Goal: Browse casually

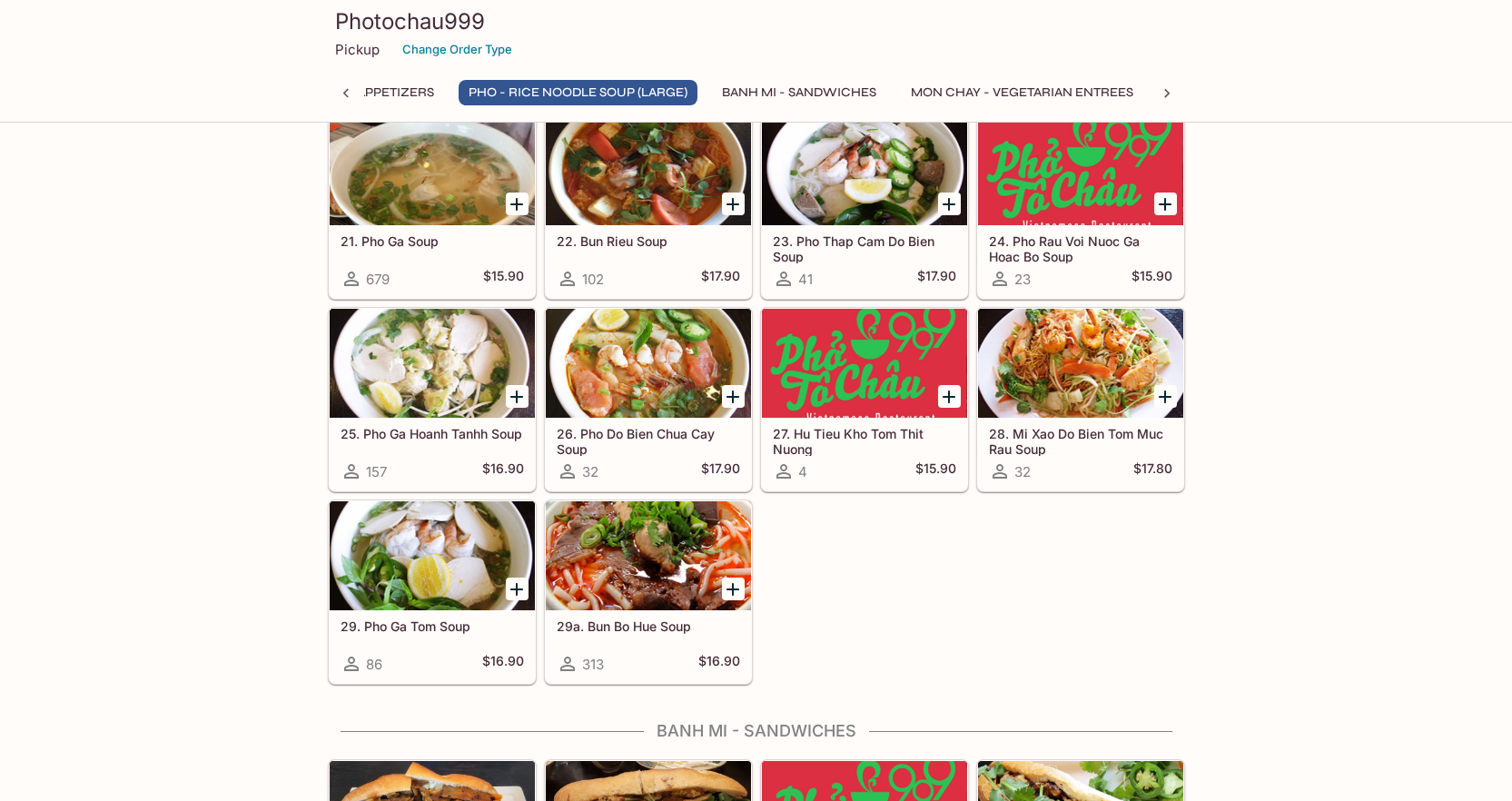
scroll to position [1483, 0]
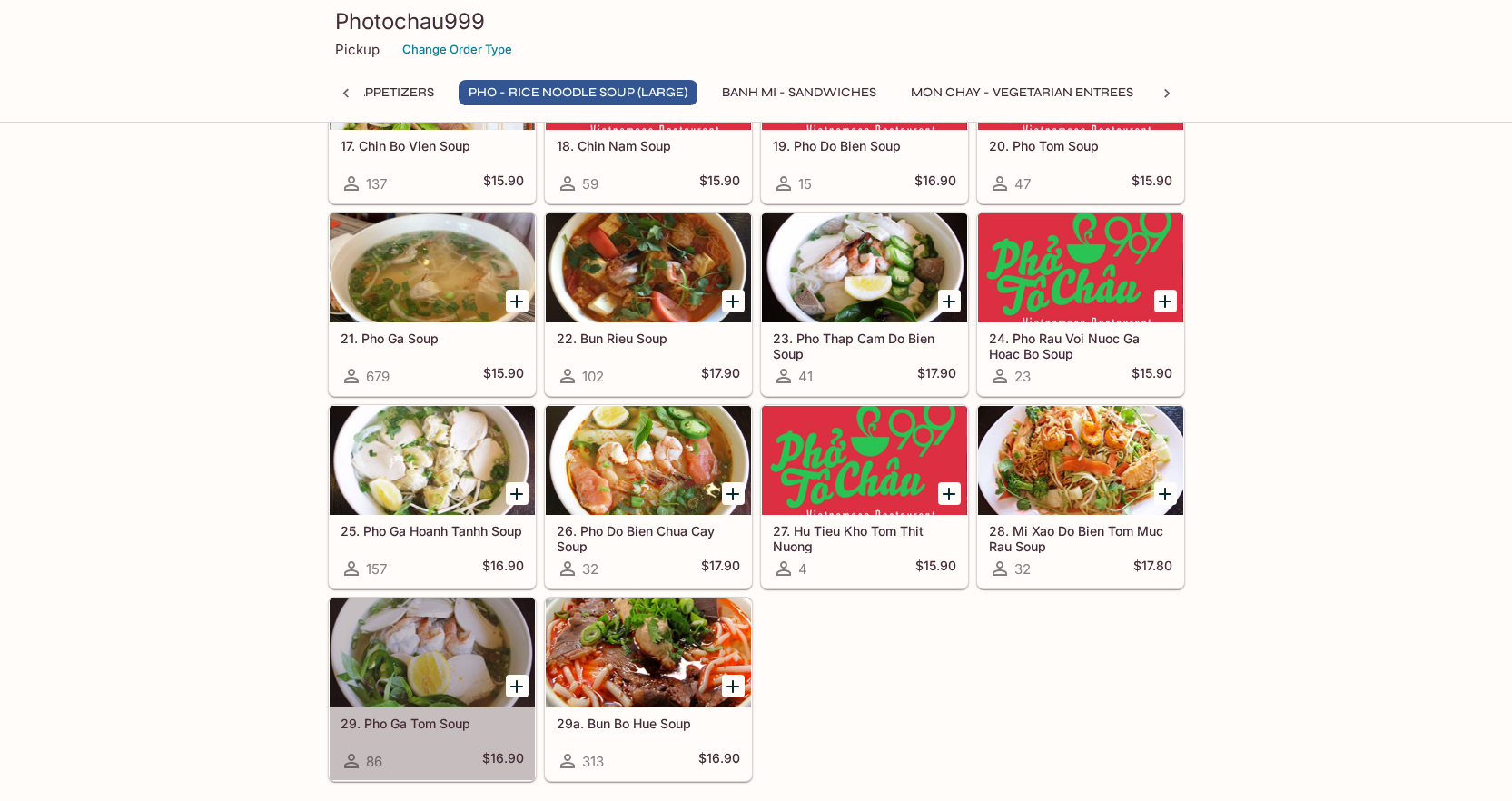
click at [416, 644] on div at bounding box center [432, 653] width 206 height 109
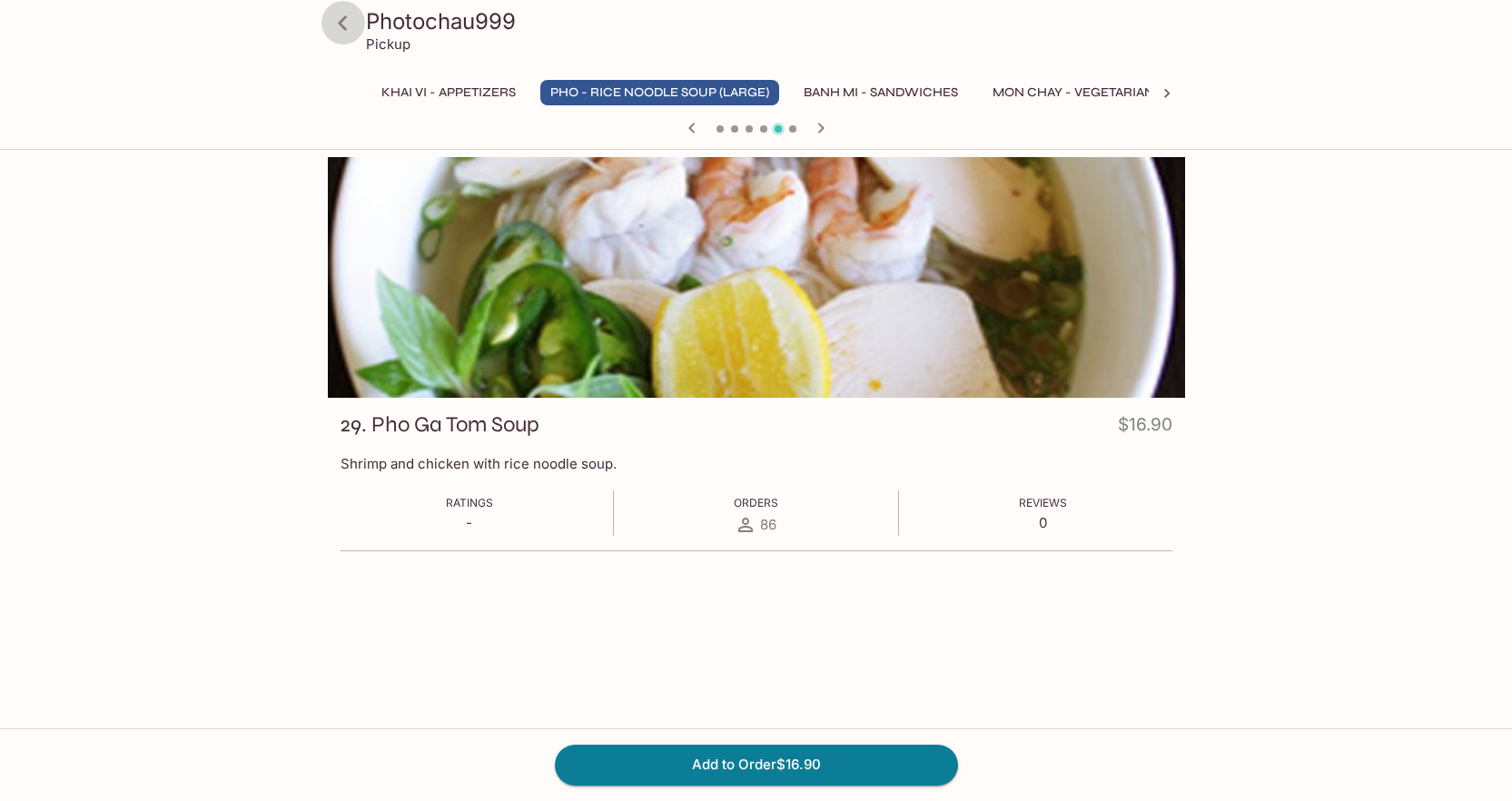
click at [347, 24] on icon at bounding box center [343, 23] width 31 height 31
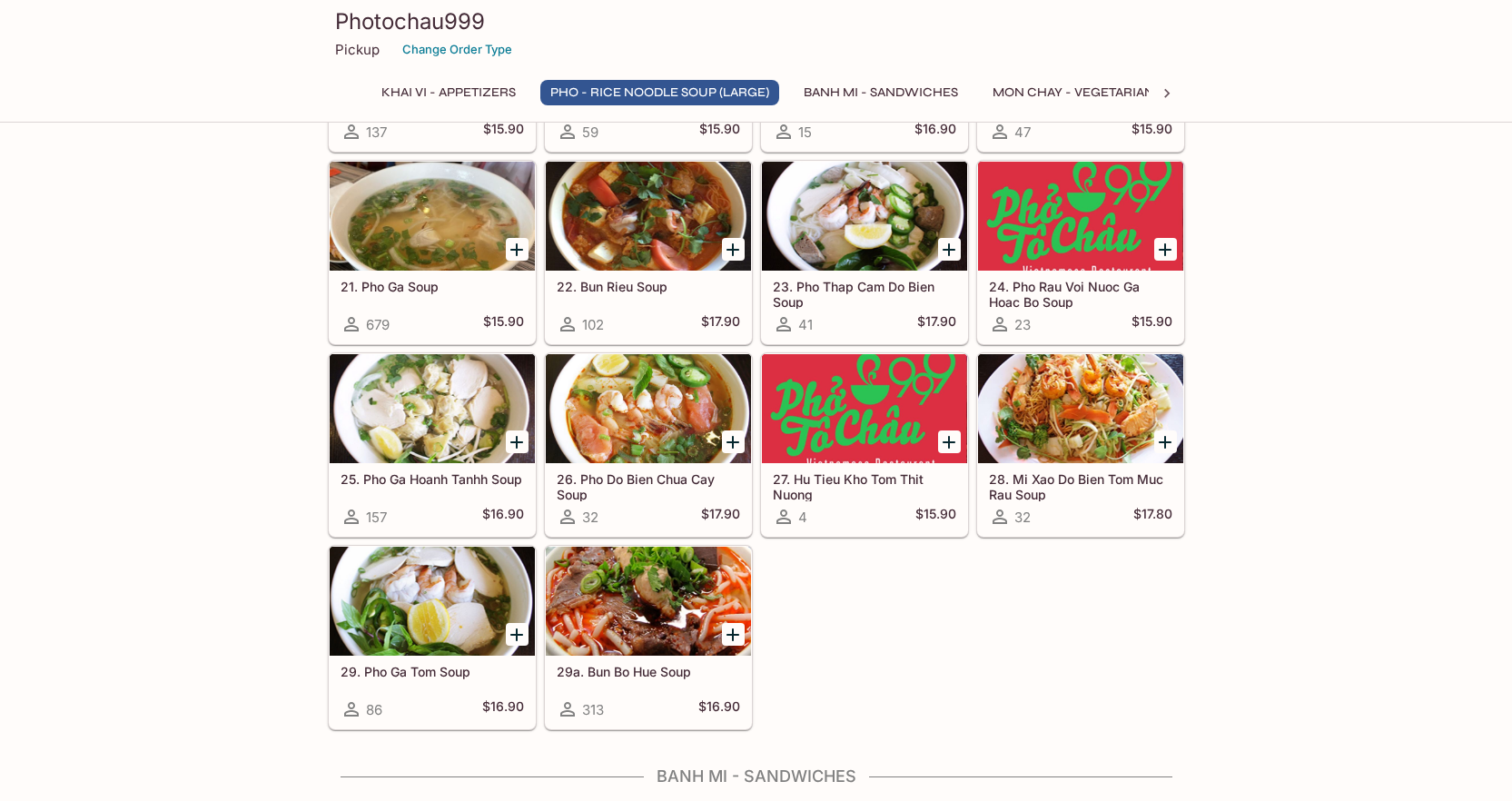
scroll to position [1514, 0]
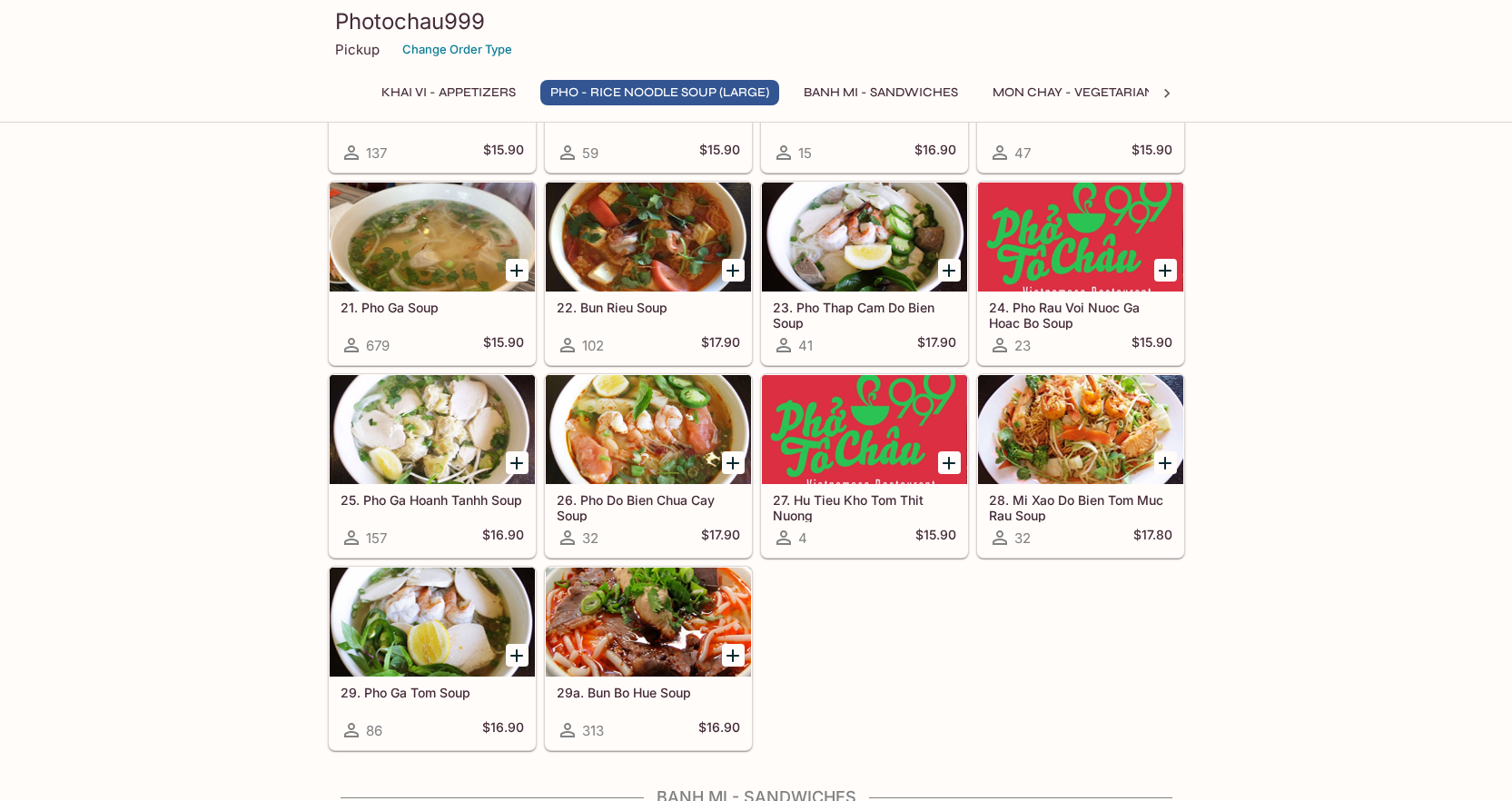
click at [840, 218] on div at bounding box center [864, 237] width 206 height 109
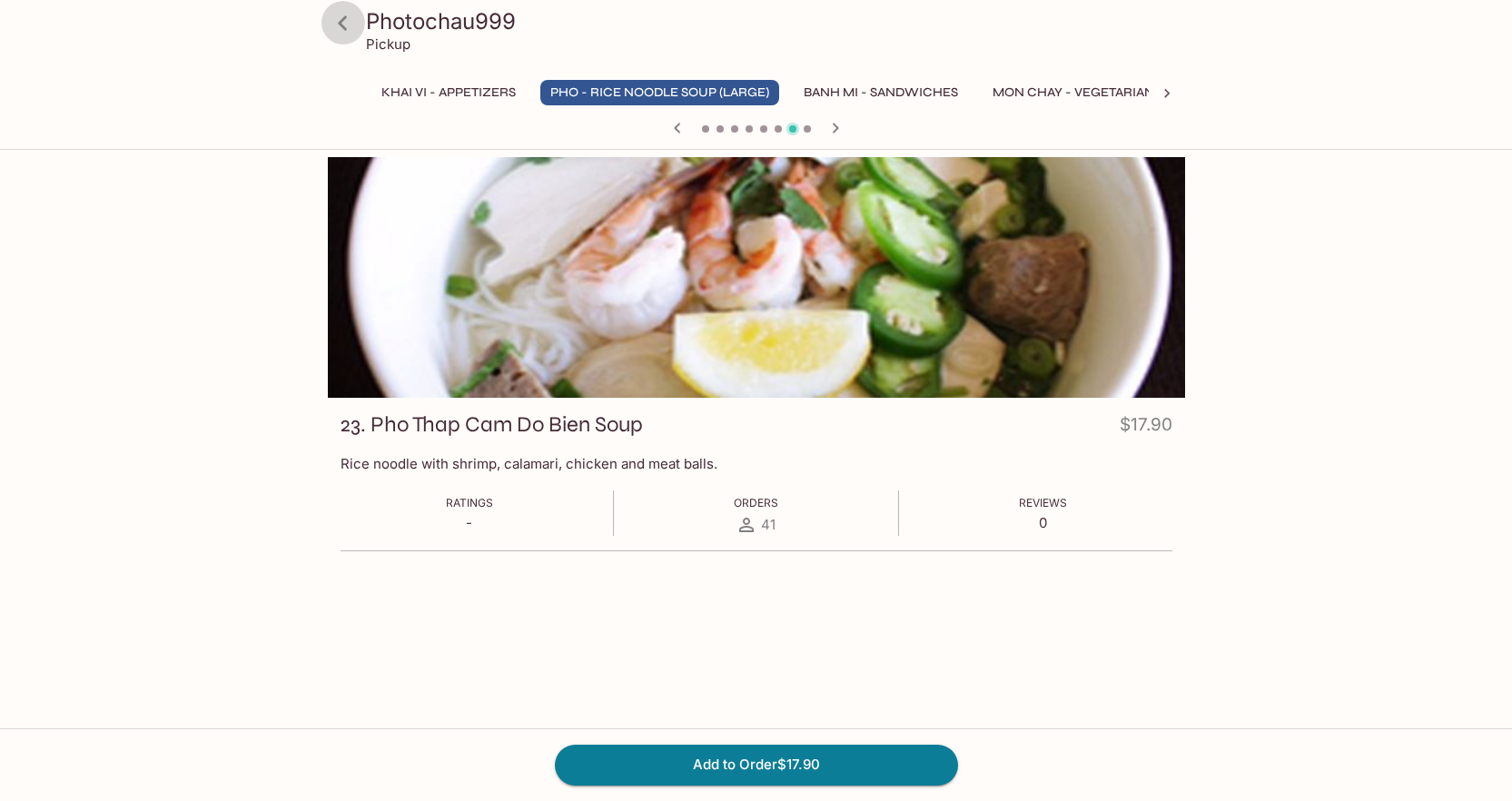
click at [348, 27] on icon at bounding box center [343, 23] width 31 height 31
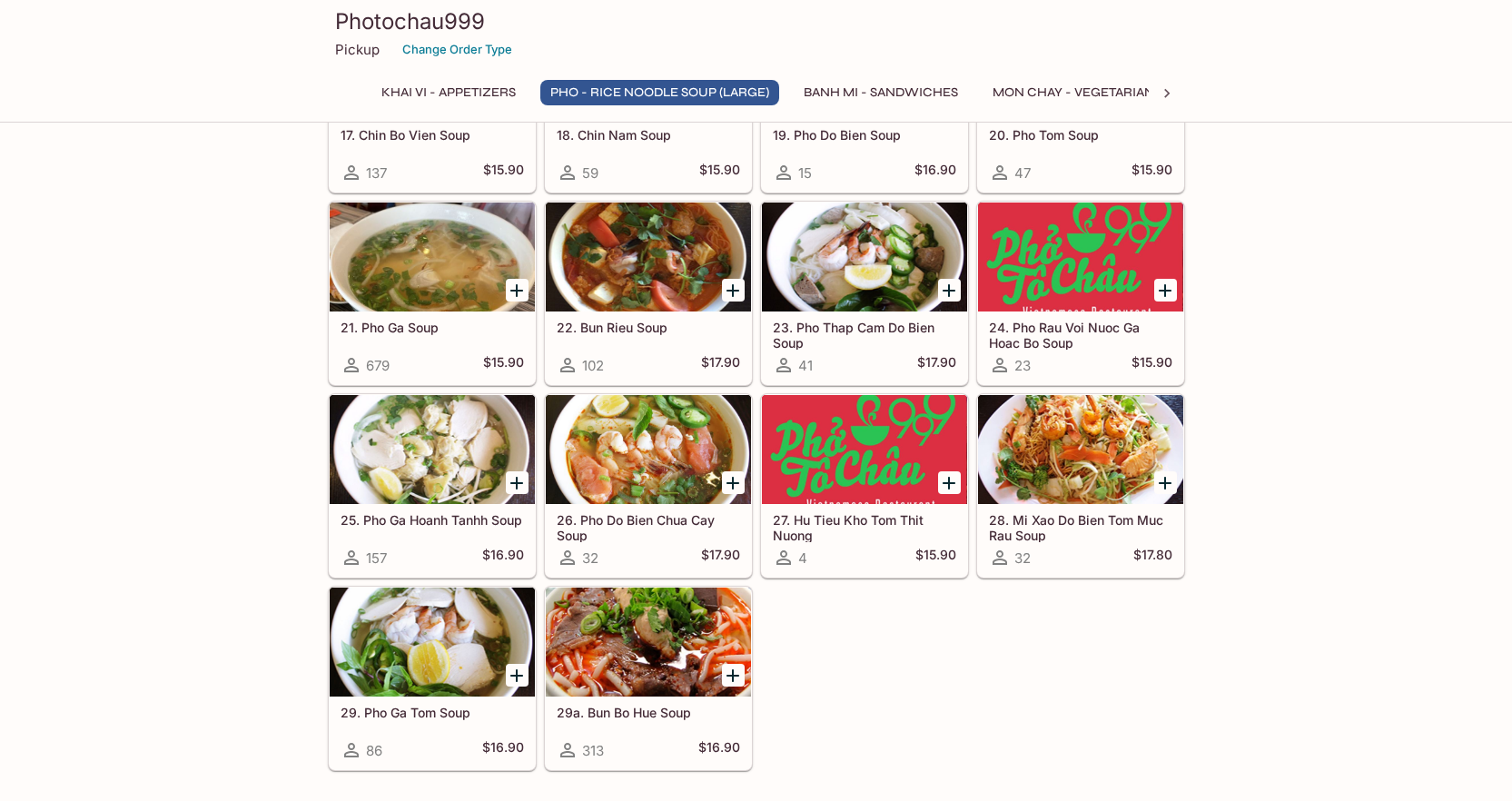
scroll to position [1310, 0]
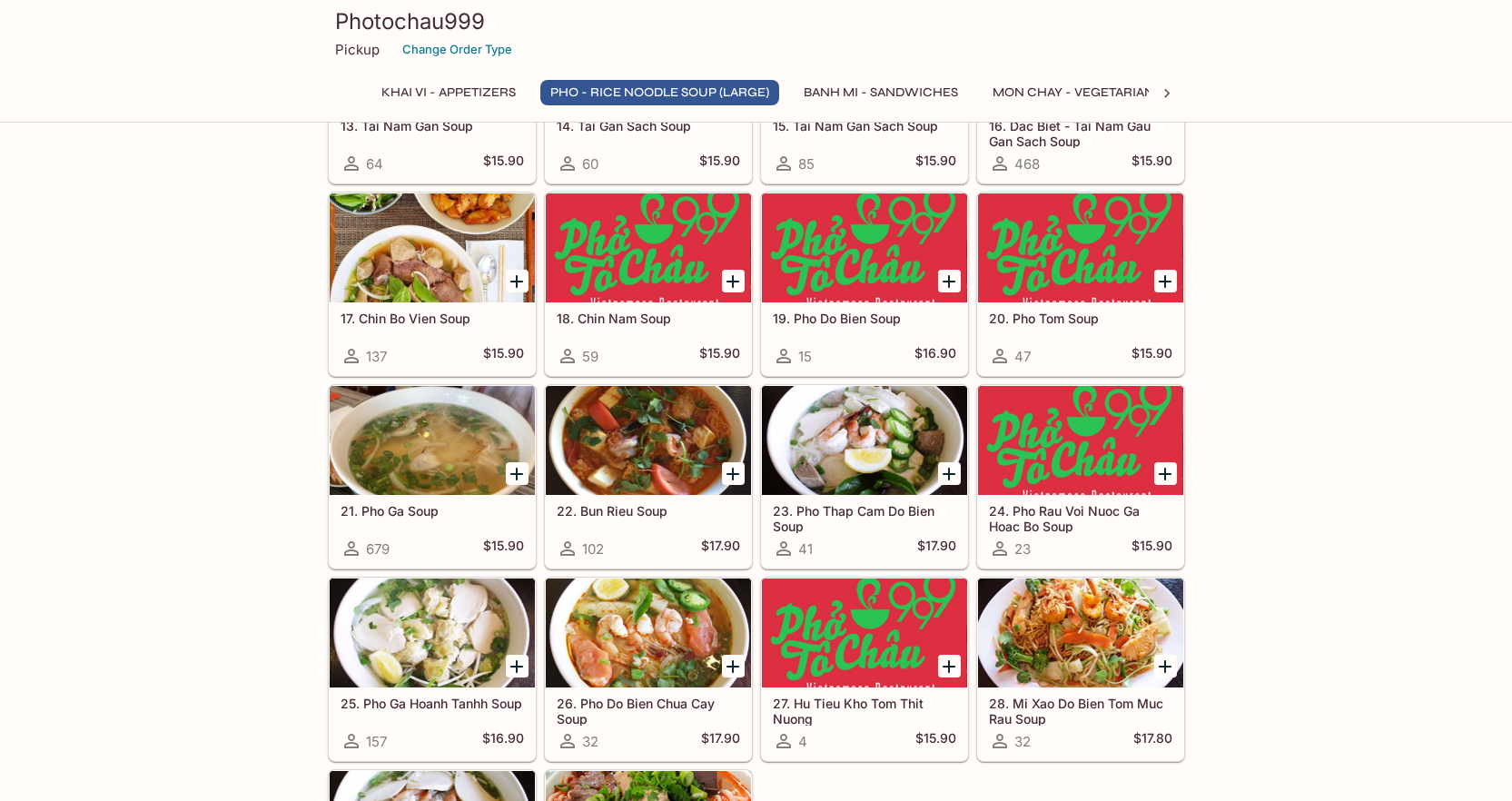
click at [633, 421] on div at bounding box center [648, 441] width 206 height 109
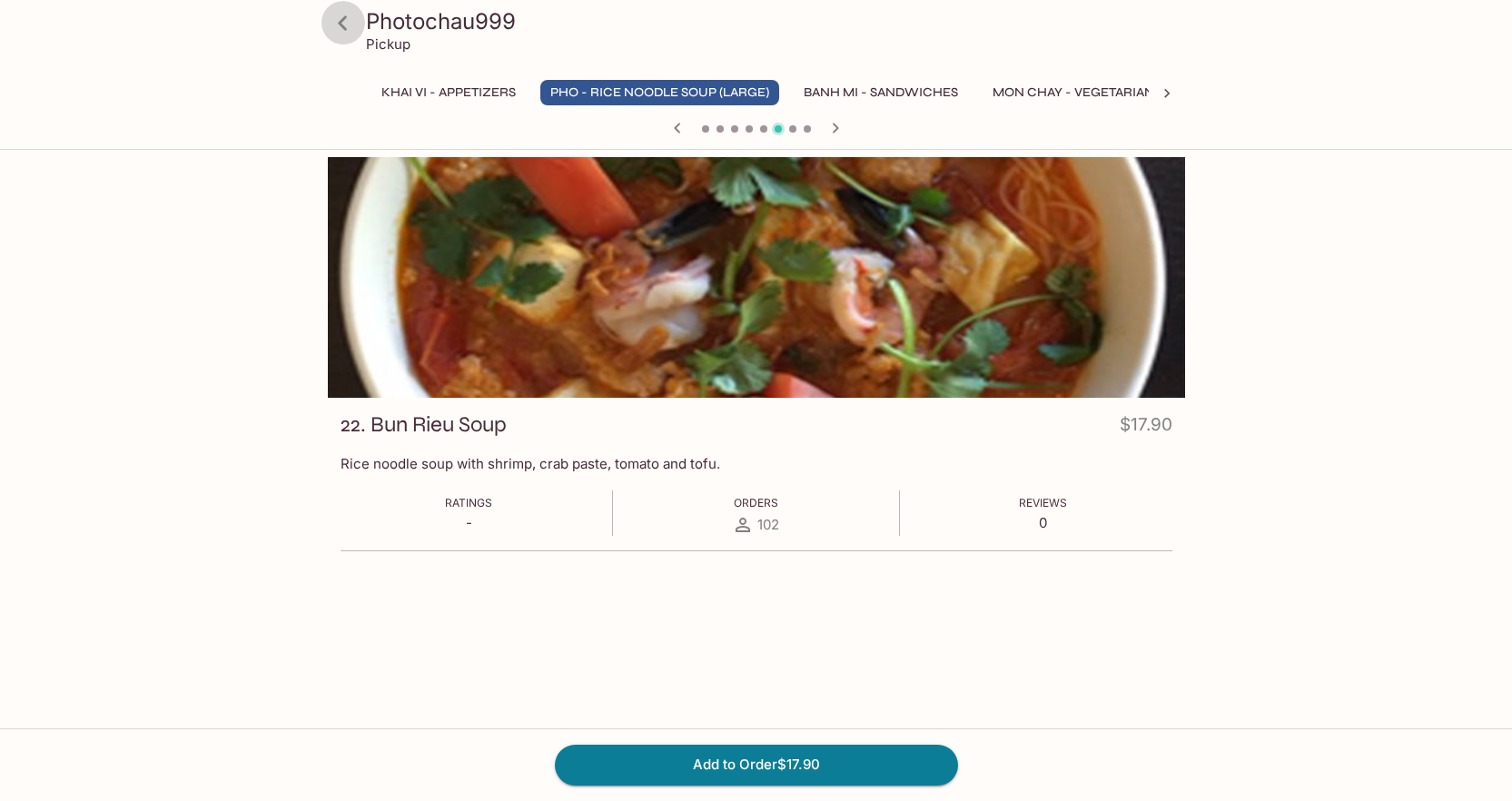
click at [345, 31] on icon at bounding box center [343, 23] width 31 height 31
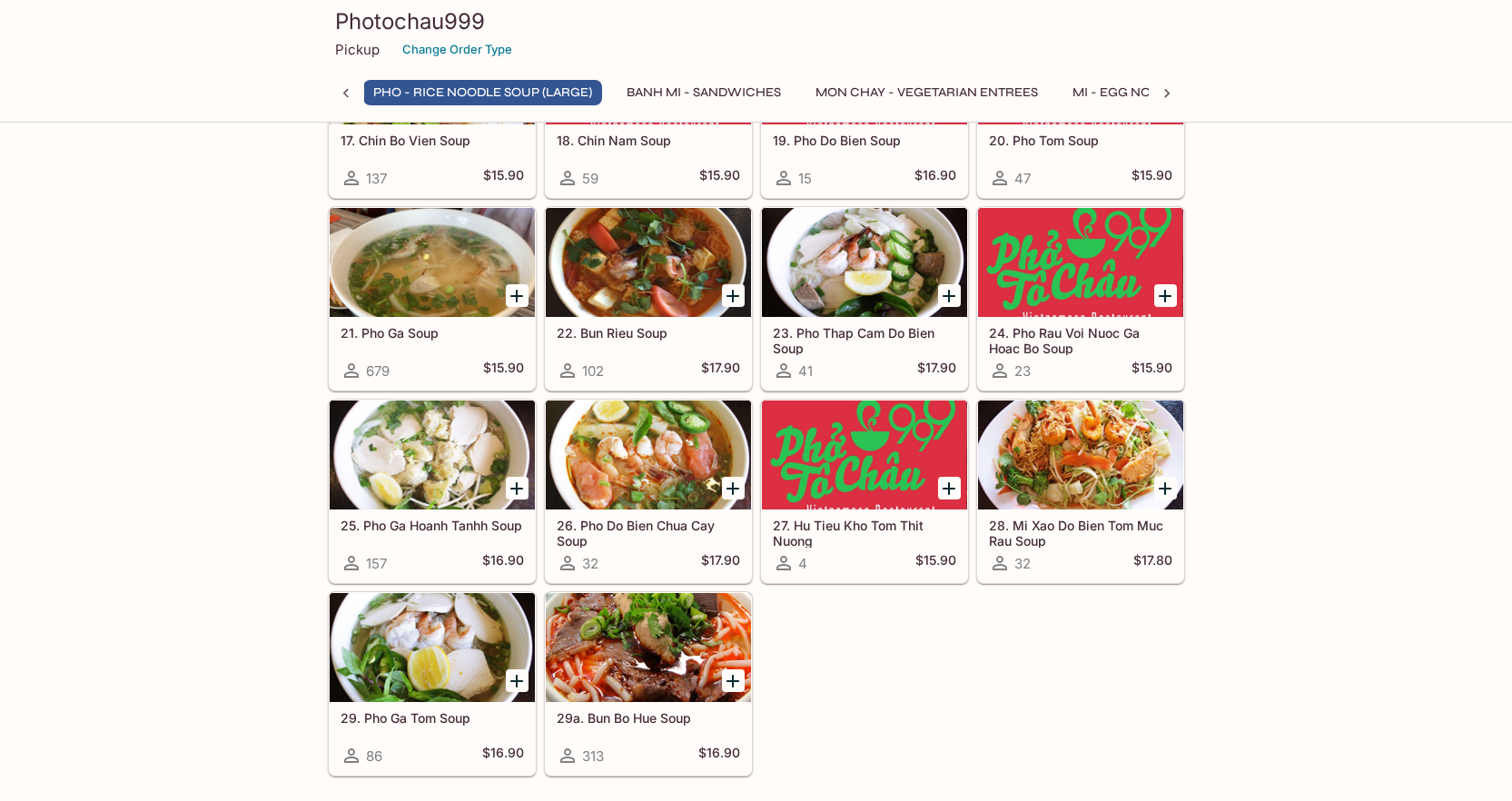
scroll to position [1319, 0]
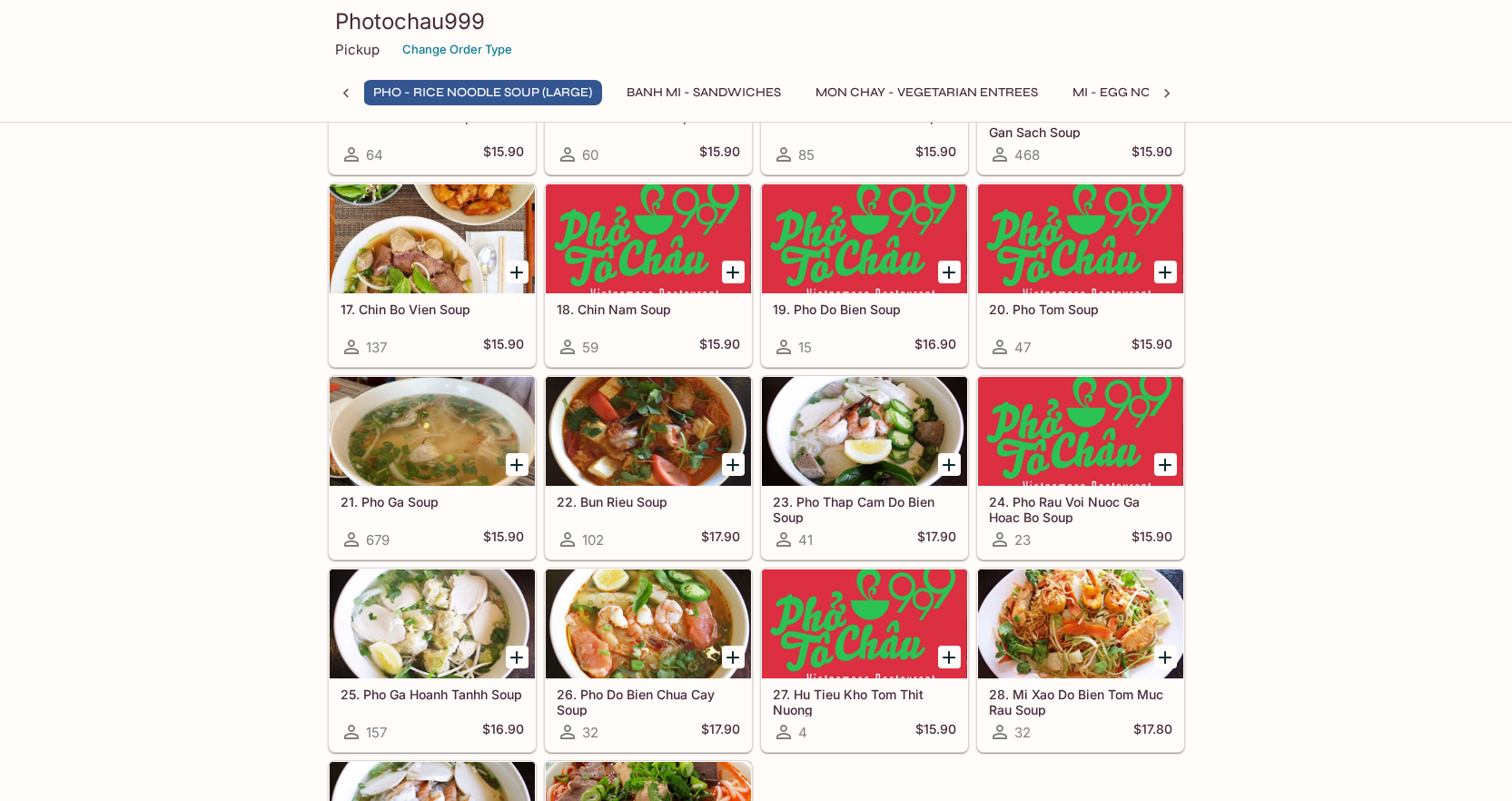
click at [884, 428] on div at bounding box center [864, 431] width 206 height 109
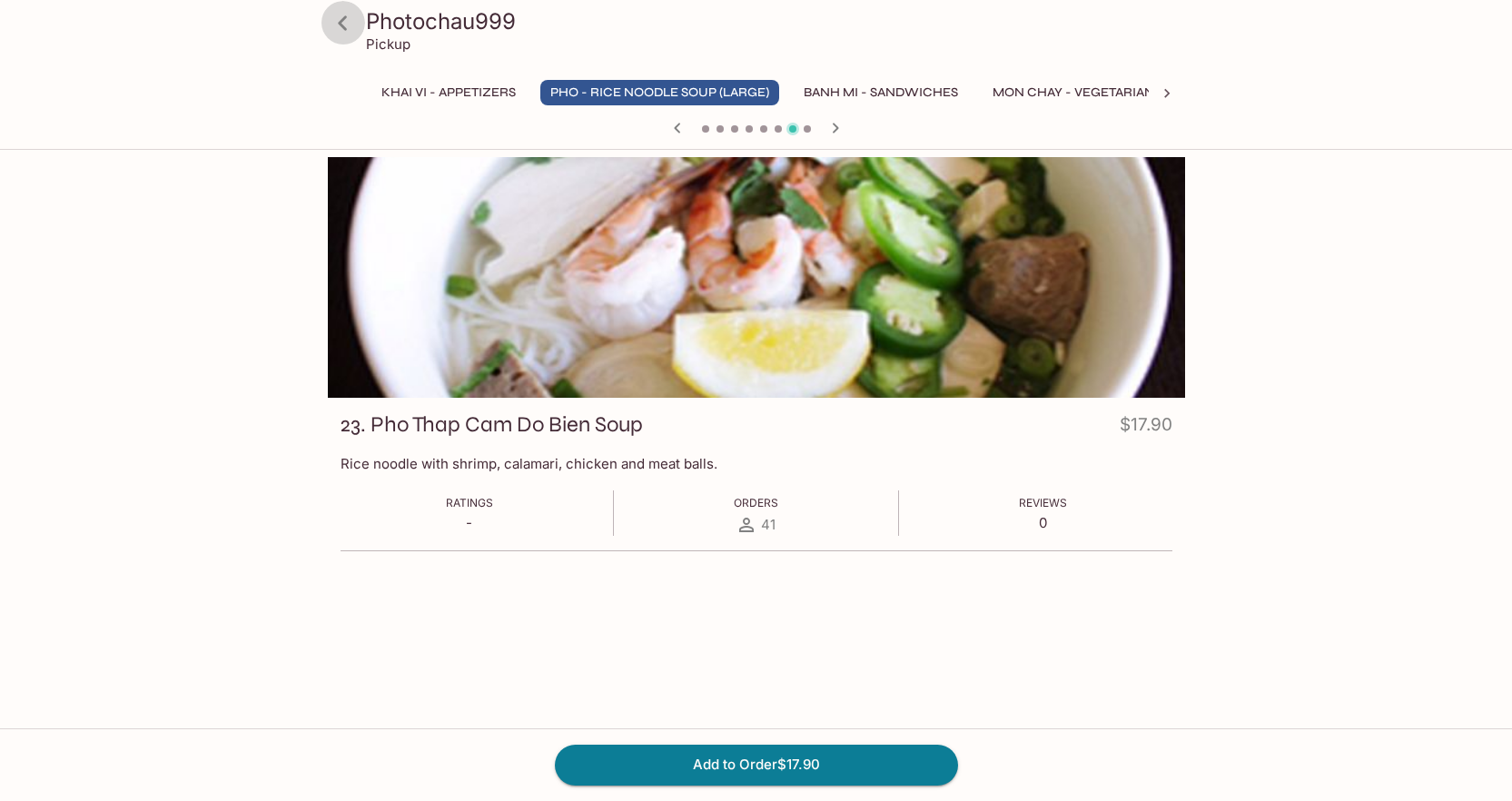
click at [346, 25] on icon at bounding box center [343, 23] width 31 height 31
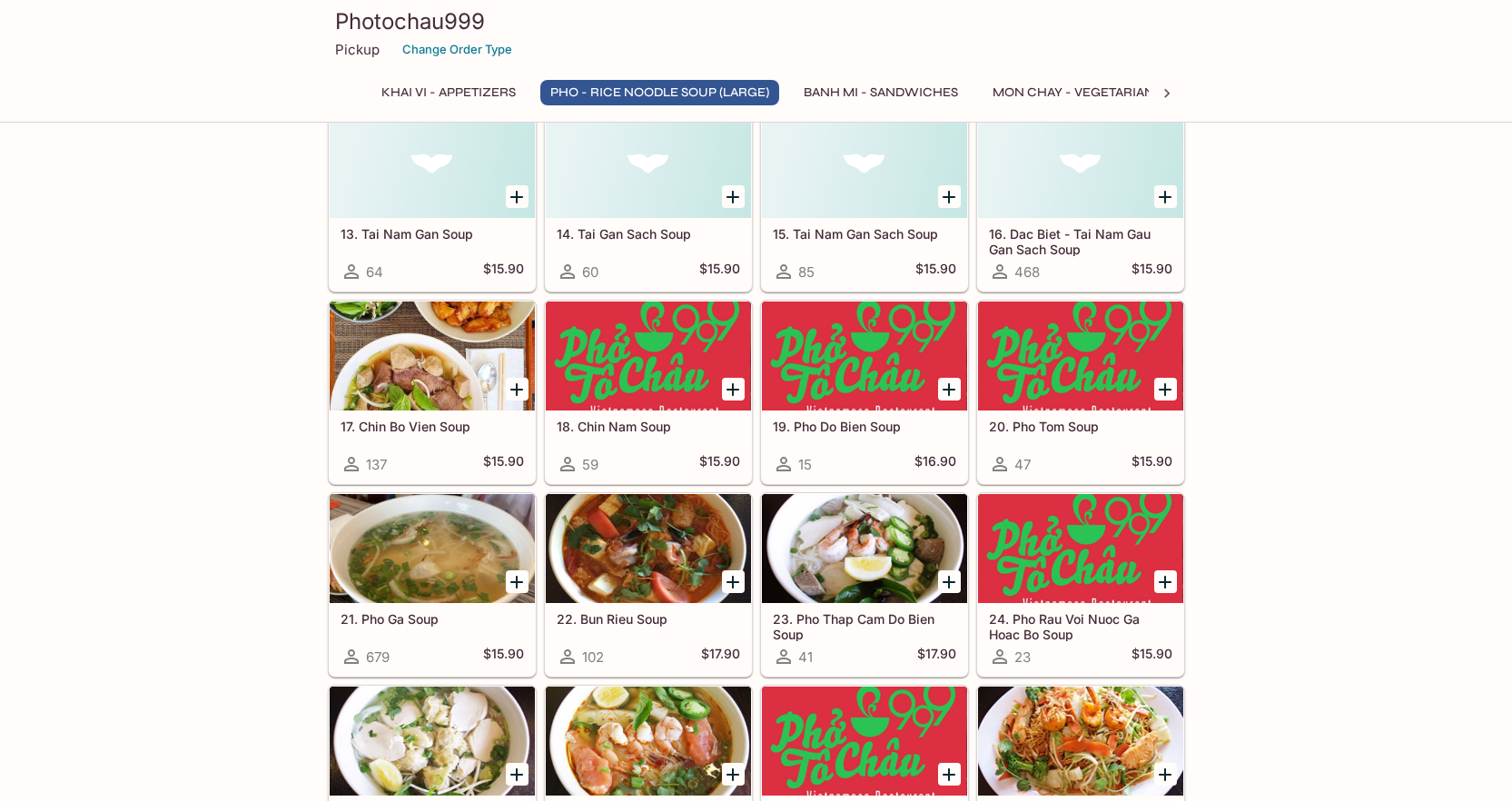
scroll to position [1355, 0]
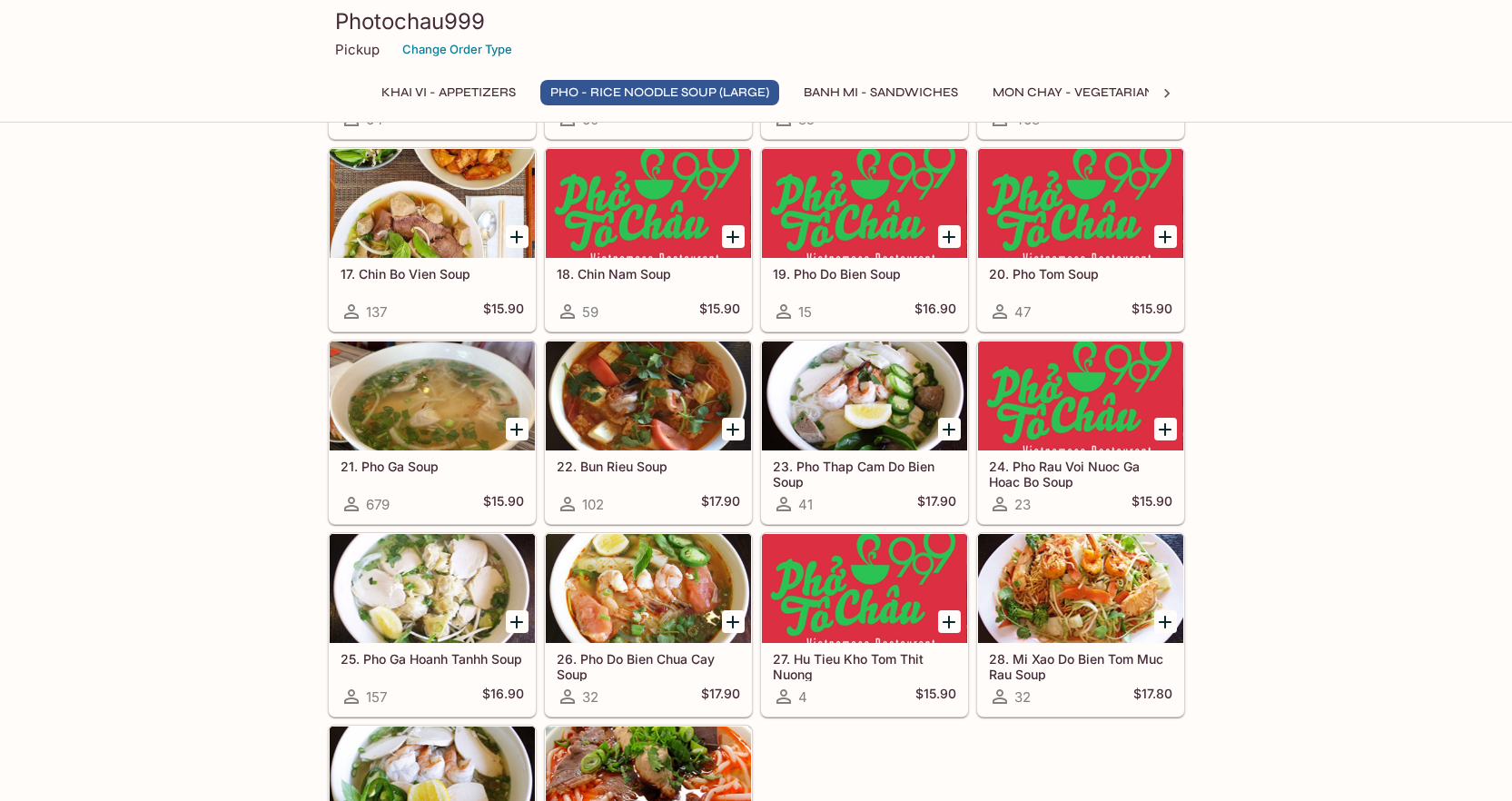
click at [839, 371] on div at bounding box center [864, 395] width 206 height 109
